Goal: Navigation & Orientation: Find specific page/section

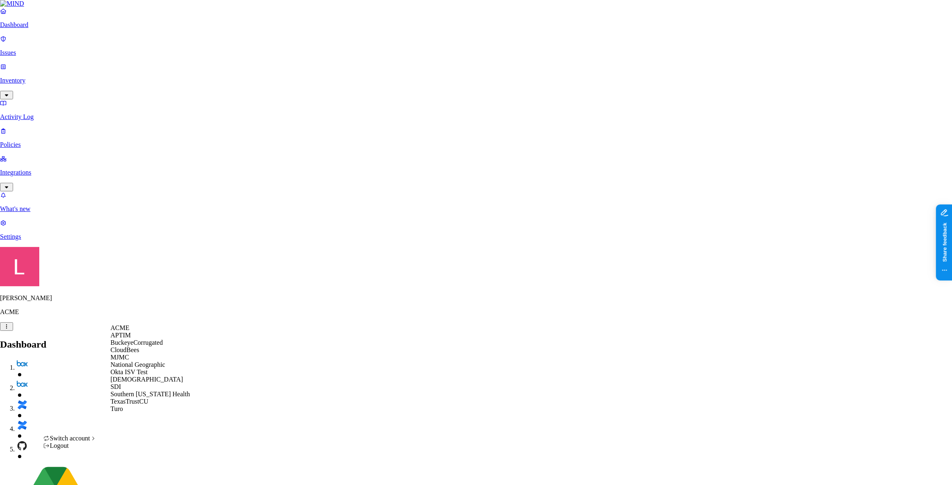
click at [151, 368] on span "National Geographic" at bounding box center [137, 364] width 55 height 7
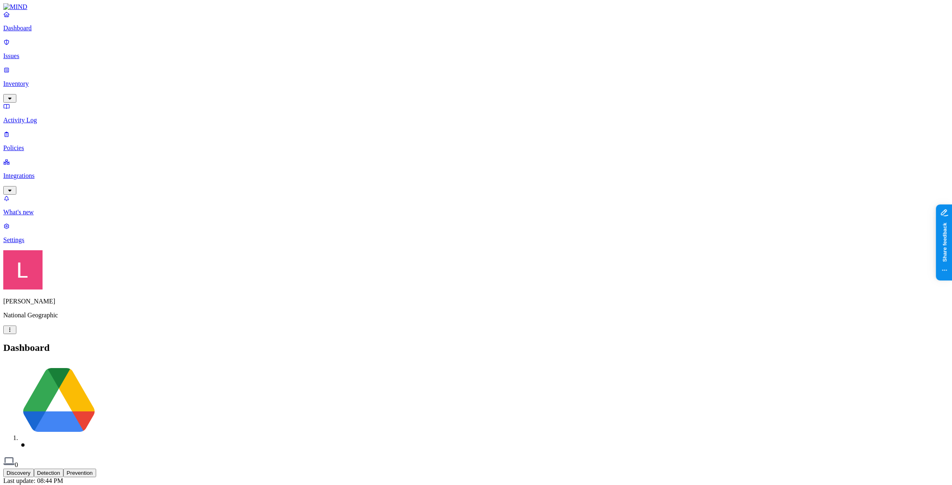
click at [36, 52] on p "Issues" at bounding box center [476, 55] width 946 height 7
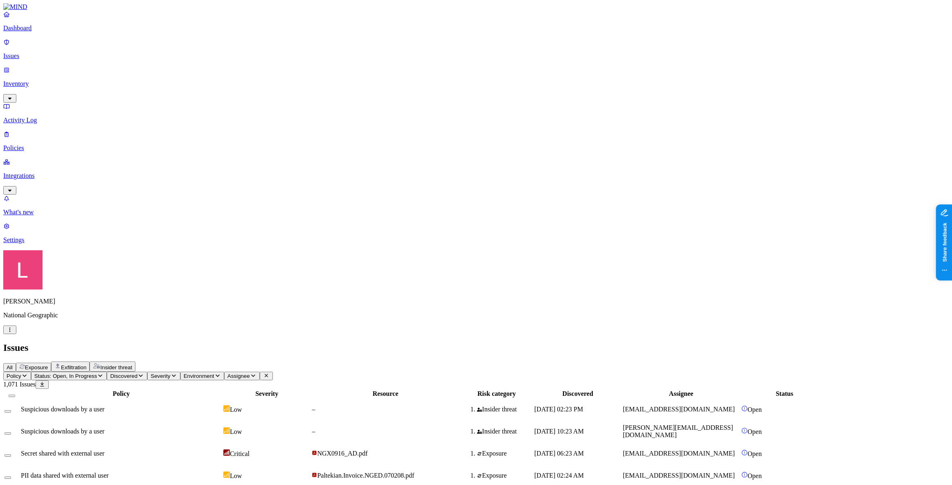
click at [48, 365] on span "Exposure" at bounding box center [36, 368] width 23 height 6
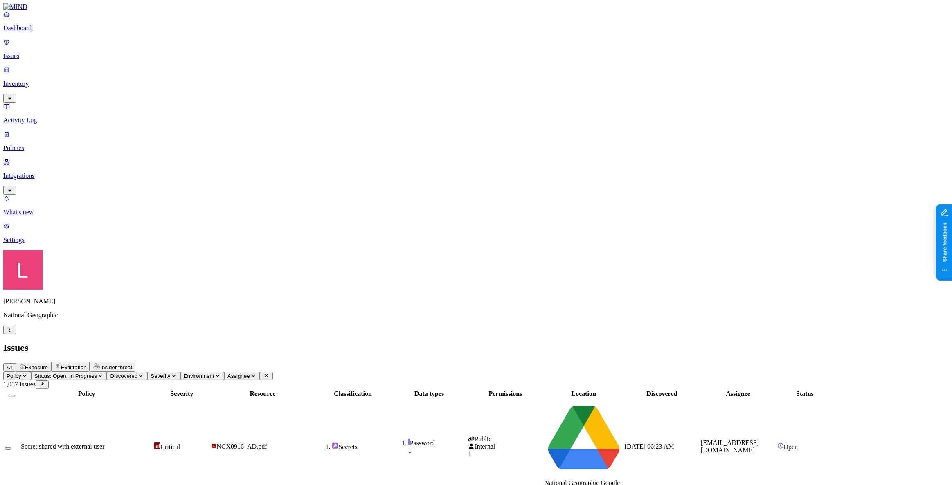
click at [86, 365] on span "Exfiltration" at bounding box center [73, 368] width 25 height 6
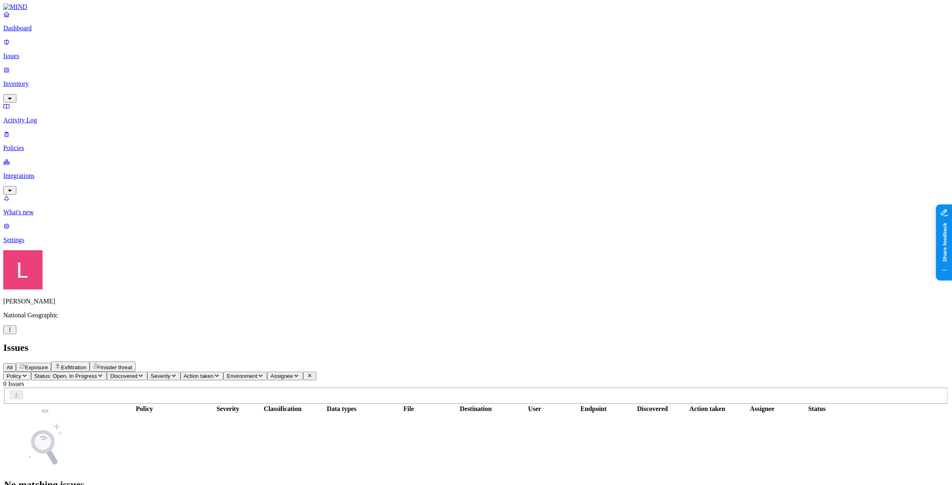
click at [132, 365] on span "Insider threat" at bounding box center [116, 368] width 32 height 6
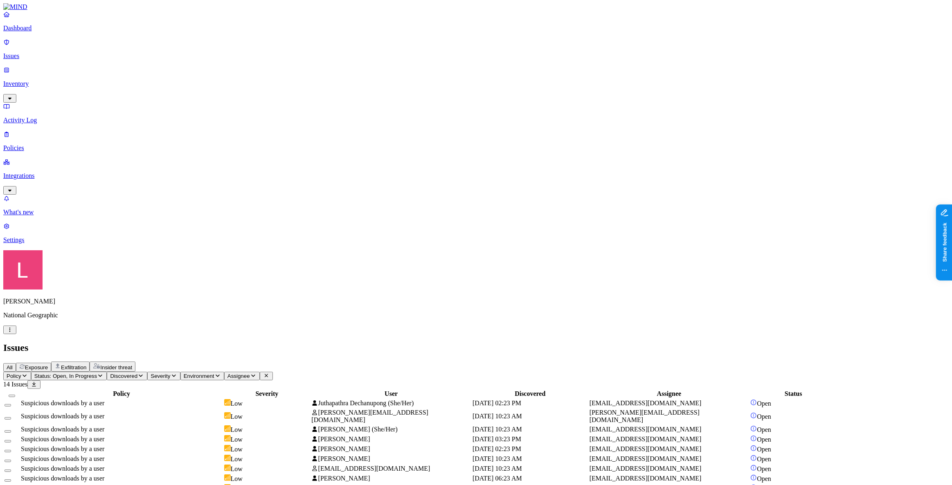
click at [48, 365] on span "Exposure" at bounding box center [36, 368] width 23 height 6
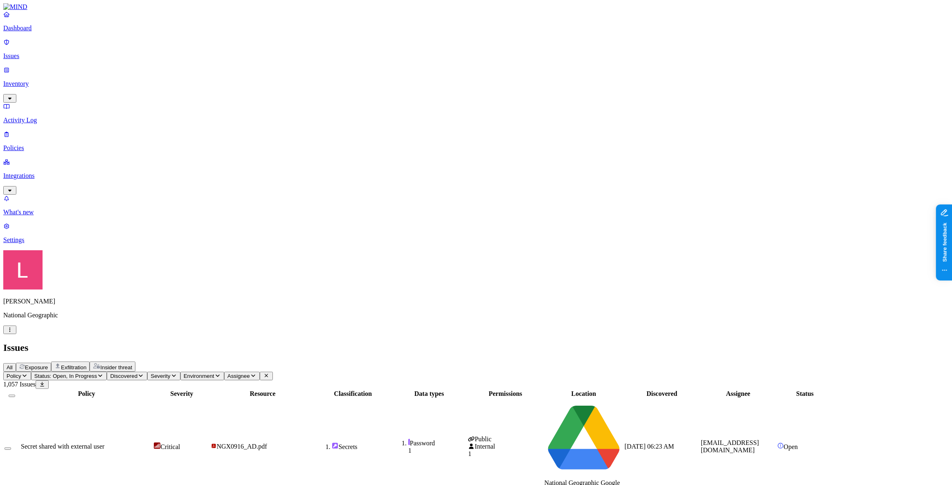
click at [465, 362] on div "All Exposure Exfiltration Insider threat" at bounding box center [476, 367] width 946 height 10
